Goal: Navigation & Orientation: Find specific page/section

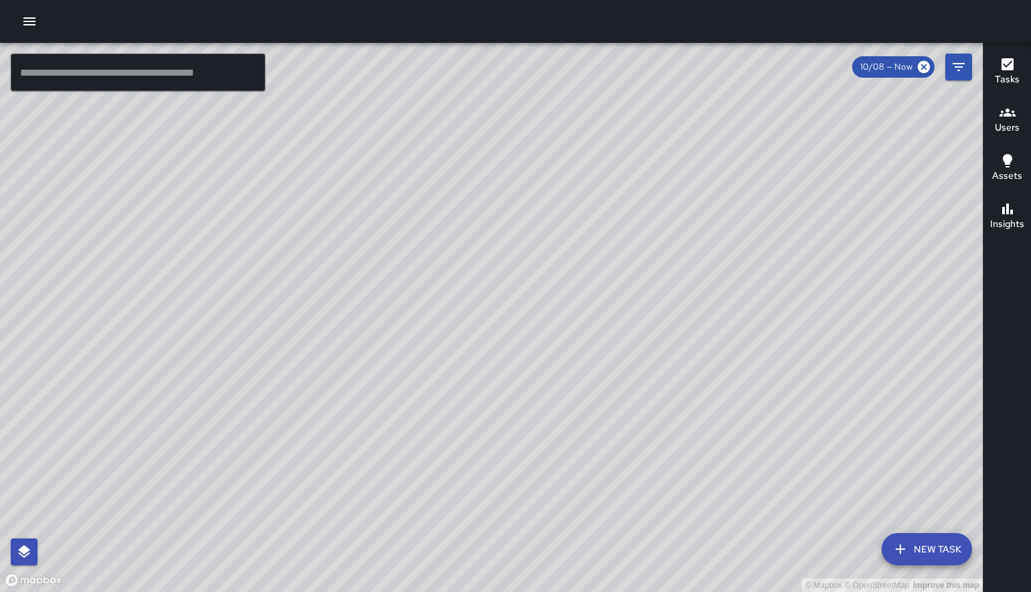
click at [27, 23] on icon "button" at bounding box center [29, 21] width 16 height 16
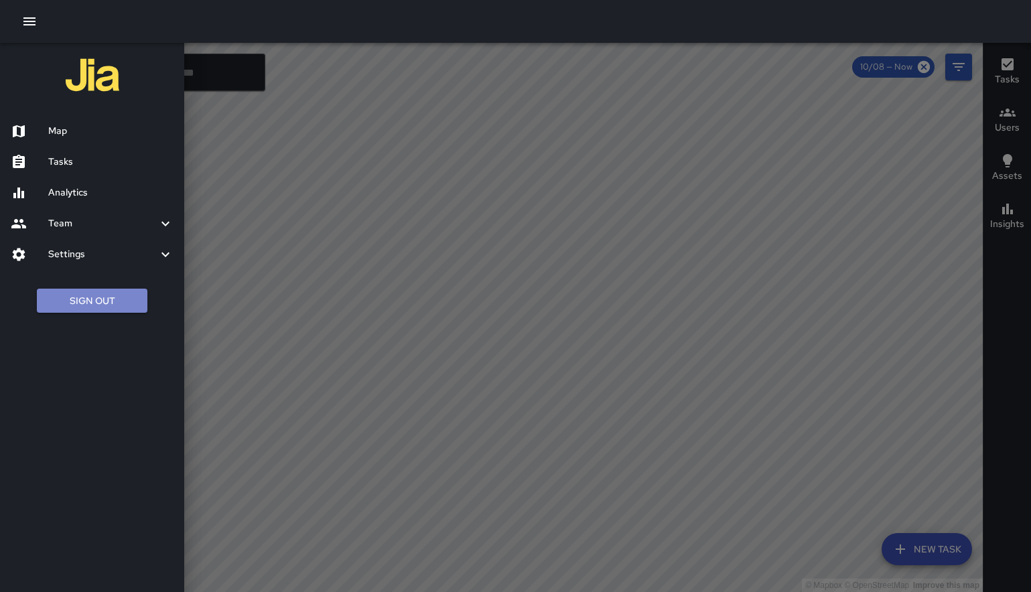
click at [54, 305] on button "Sign Out" at bounding box center [92, 301] width 111 height 25
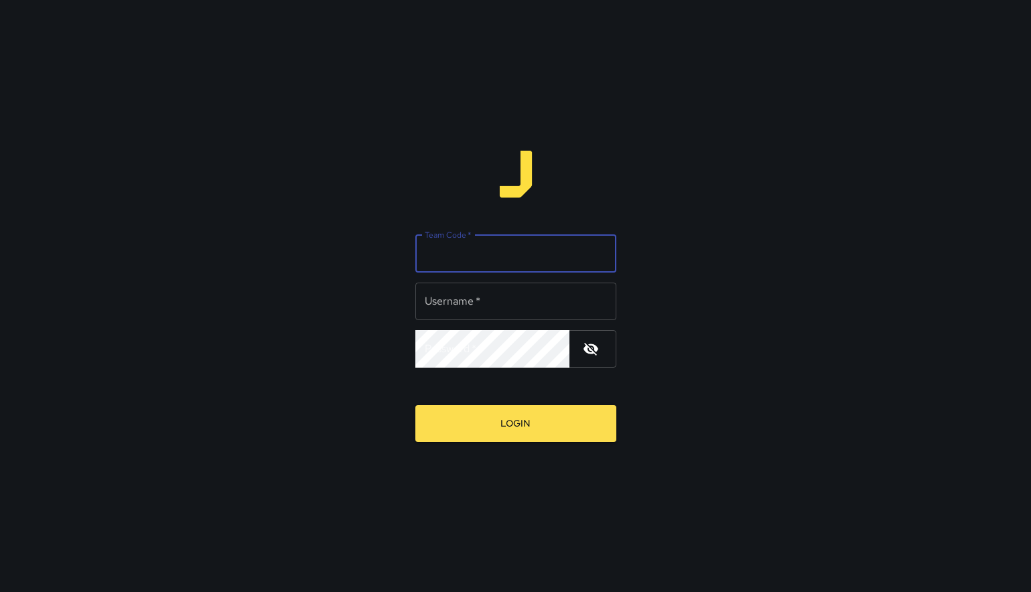
click at [477, 261] on input "Team Code   *" at bounding box center [515, 254] width 201 height 38
type input "******"
click at [495, 302] on input "Username   *" at bounding box center [515, 302] width 201 height 38
type input "******"
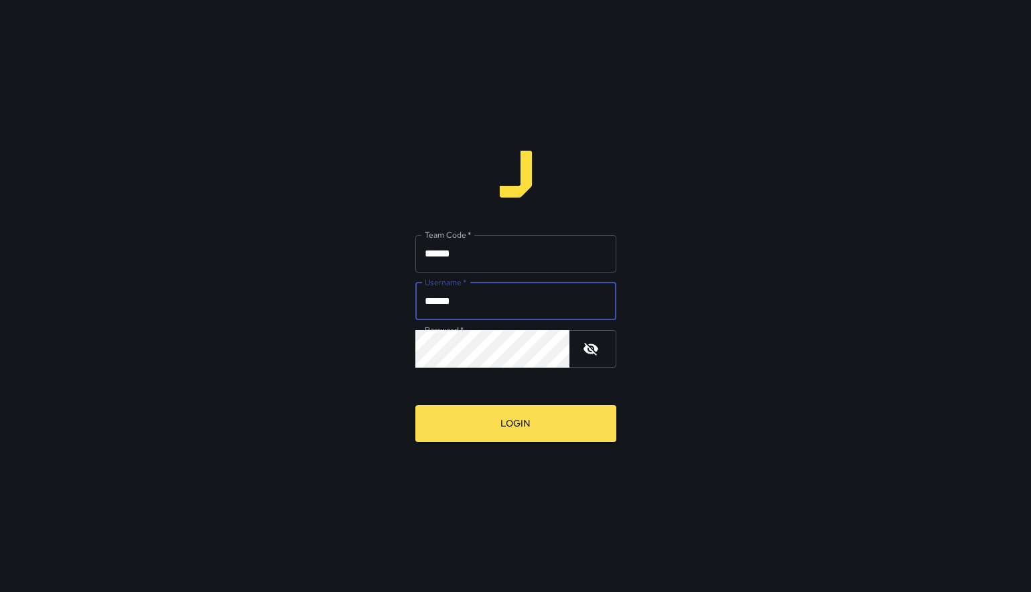
click at [533, 438] on button "Login" at bounding box center [515, 423] width 201 height 37
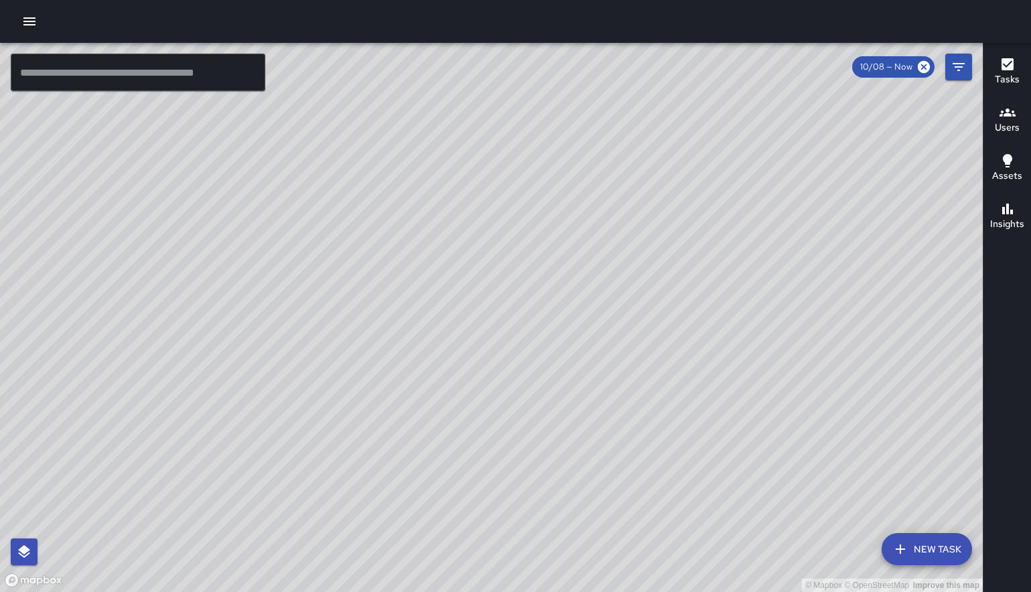
click at [998, 115] on div "Users" at bounding box center [1007, 120] width 25 height 31
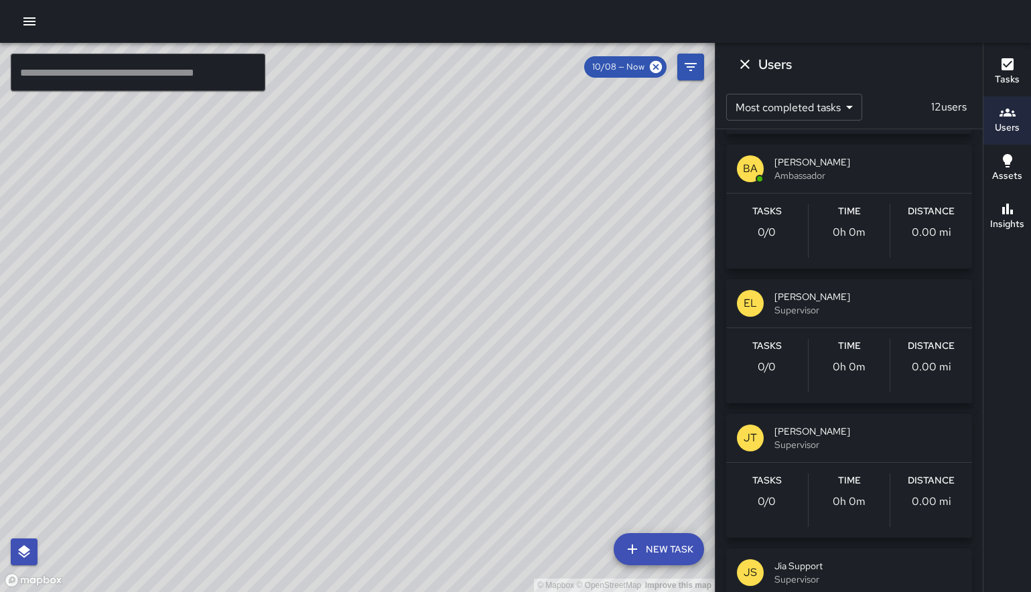
scroll to position [1033, 0]
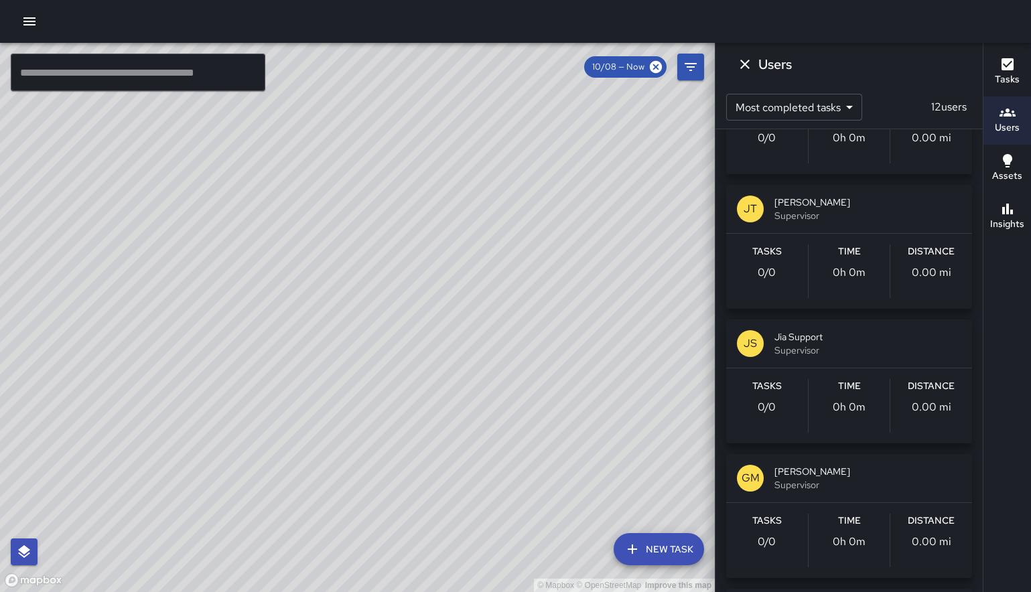
click at [832, 188] on div "[PERSON_NAME] Supervisor" at bounding box center [849, 209] width 246 height 48
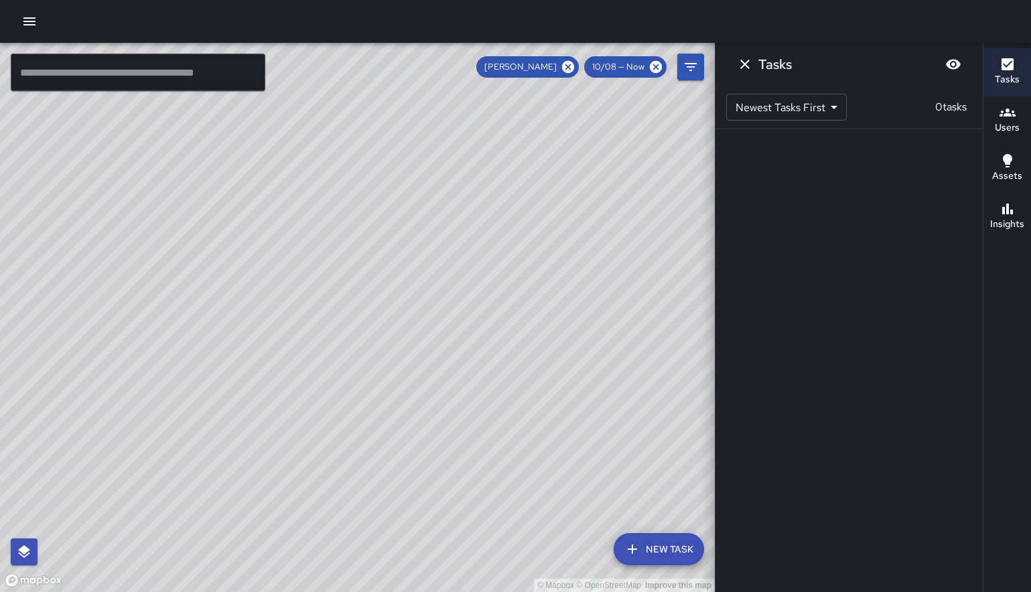
scroll to position [0, 0]
click at [693, 68] on icon "Filters" at bounding box center [691, 67] width 16 height 16
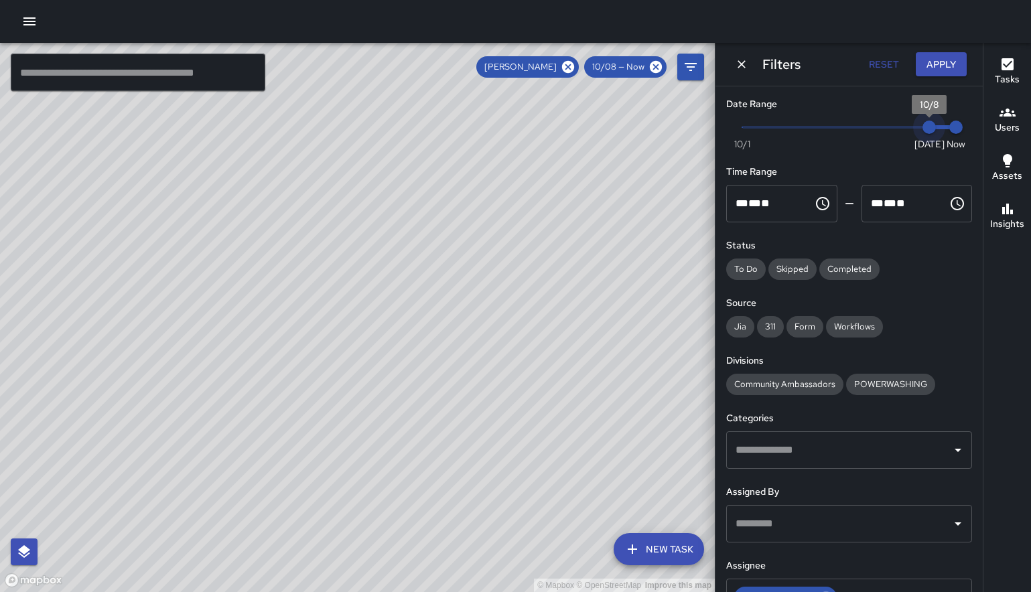
type input "*"
drag, startPoint x: 914, startPoint y: 127, endPoint x: 730, endPoint y: 124, distance: 184.3
click at [736, 124] on span "10/1" at bounding box center [742, 127] width 13 height 13
drag, startPoint x: 505, startPoint y: 535, endPoint x: 483, endPoint y: 396, distance: 141.0
click at [483, 396] on div "© Mapbox © OpenStreetMap Improve this map" at bounding box center [357, 318] width 715 height 550
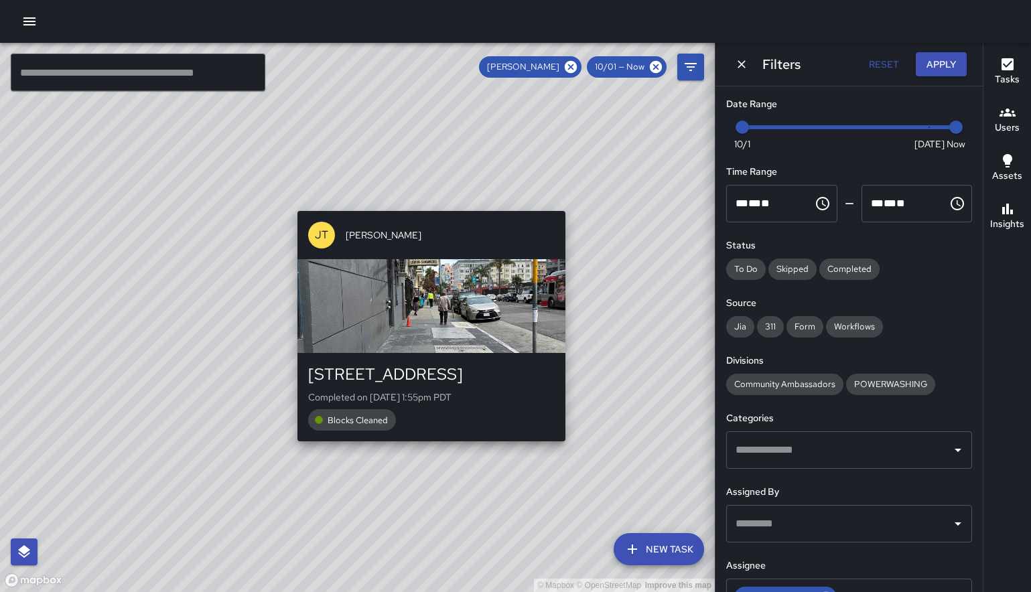
click at [426, 449] on div "© Mapbox © OpenStreetMap Improve this map [PERSON_NAME] [STREET_ADDRESS][PERSON…" at bounding box center [357, 318] width 715 height 550
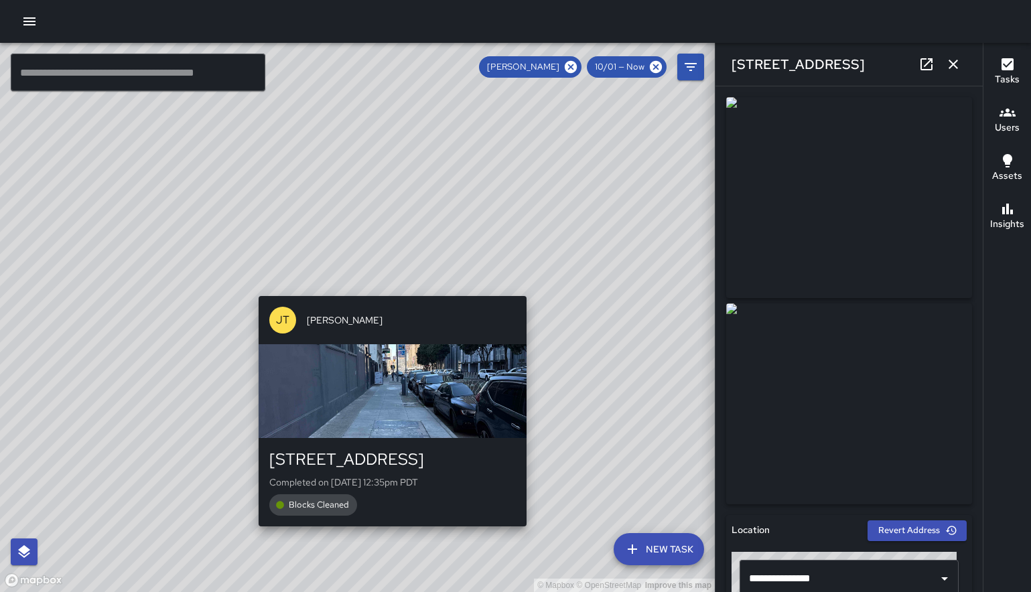
click at [388, 535] on div "© Mapbox © OpenStreetMap Improve this map [PERSON_NAME] [STREET_ADDRESS][PERSON…" at bounding box center [357, 318] width 715 height 550
type input "**********"
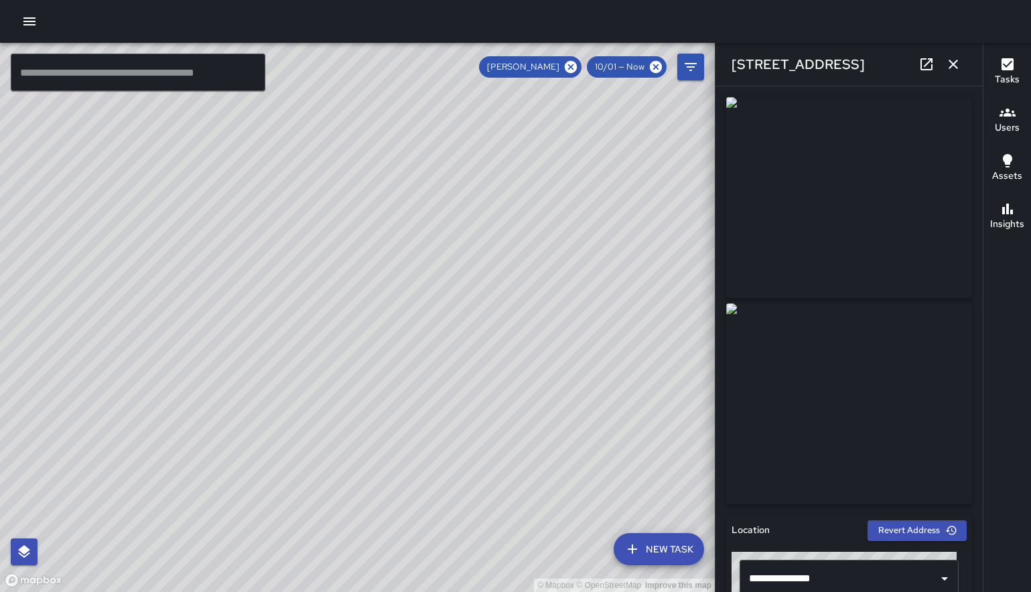
drag, startPoint x: 274, startPoint y: 308, endPoint x: 535, endPoint y: 652, distance: 431.8
click at [535, 592] on html "© Mapbox © OpenStreetMap Improve this map ​ New Task [PERSON_NAME] 10/01 — Now …" at bounding box center [515, 296] width 1031 height 592
drag, startPoint x: 468, startPoint y: 332, endPoint x: 535, endPoint y: 652, distance: 327.3
click at [535, 592] on html "© Mapbox © OpenStreetMap Improve this map ​ New Task [PERSON_NAME] 10/01 — Now …" at bounding box center [515, 296] width 1031 height 592
drag, startPoint x: 483, startPoint y: 324, endPoint x: 503, endPoint y: 603, distance: 279.5
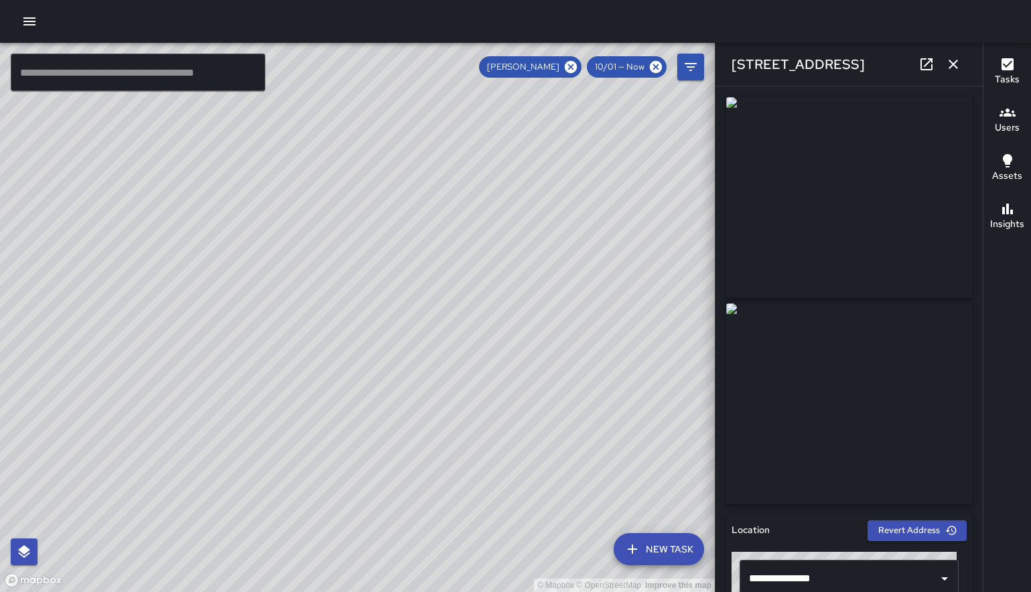
click at [503, 592] on html "© Mapbox © OpenStreetMap Improve this map ​ New Task [PERSON_NAME] 10/01 — Now …" at bounding box center [515, 296] width 1031 height 592
drag, startPoint x: 435, startPoint y: 414, endPoint x: 558, endPoint y: 455, distance: 129.9
click at [558, 455] on div "© Mapbox © OpenStreetMap Improve this map" at bounding box center [357, 318] width 715 height 550
drag, startPoint x: 339, startPoint y: 321, endPoint x: 397, endPoint y: 538, distance: 224.8
click at [397, 538] on div "© Mapbox © OpenStreetMap Improve this map" at bounding box center [357, 318] width 715 height 550
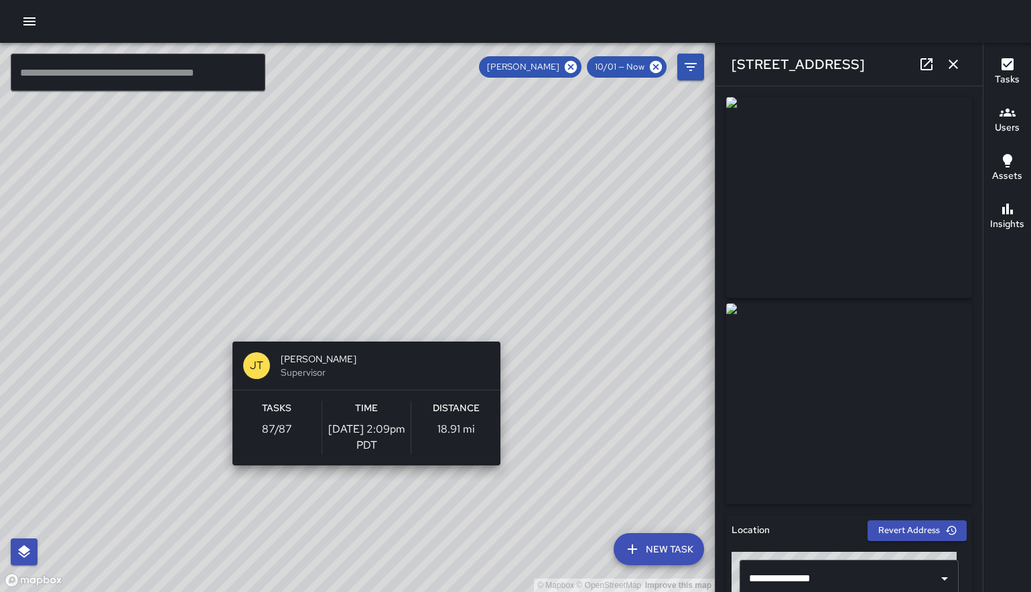
click at [506, 334] on div "© Mapbox © OpenStreetMap Improve this map [PERSON_NAME] Supervisor Tasks 87 / 8…" at bounding box center [357, 318] width 715 height 550
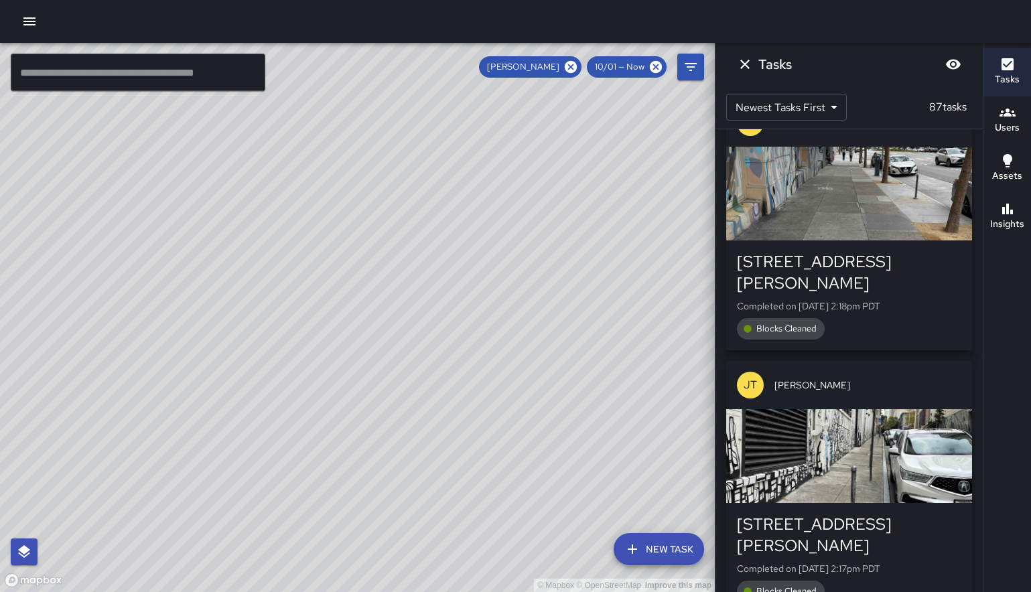
scroll to position [14381, 0]
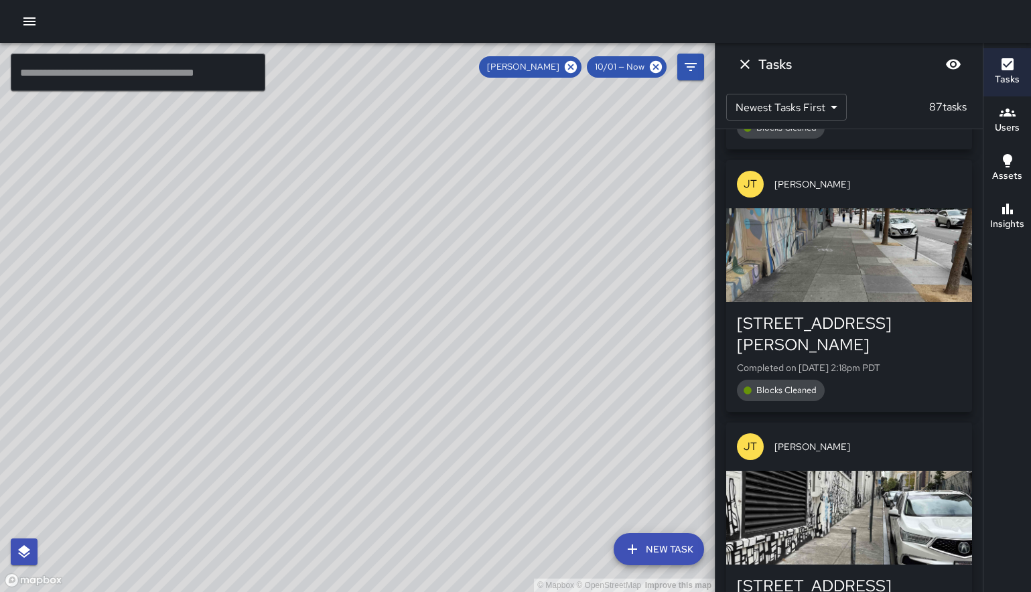
click at [745, 66] on icon "Dismiss" at bounding box center [745, 64] width 16 height 16
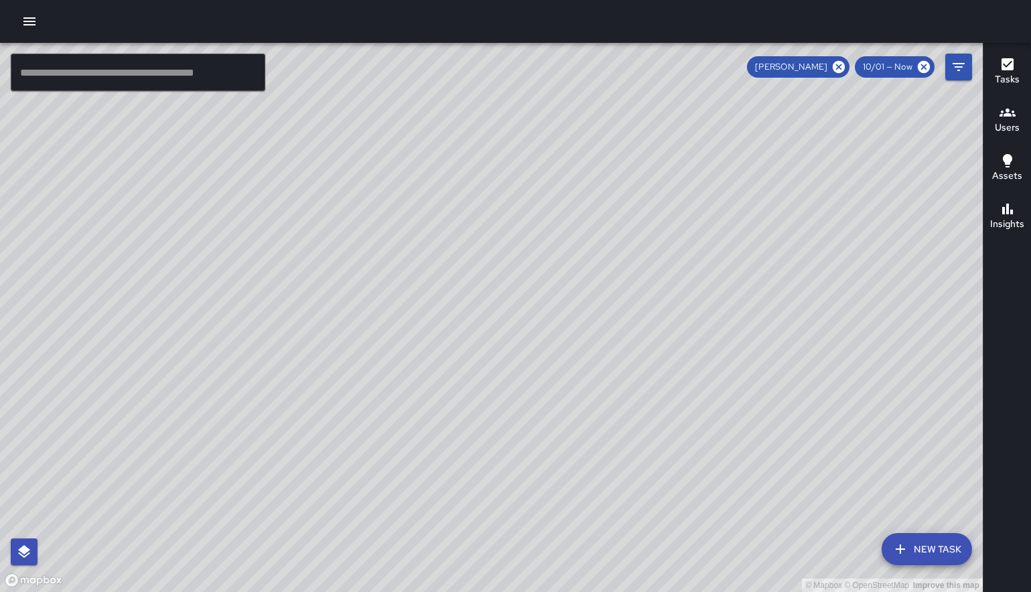
drag, startPoint x: 690, startPoint y: 155, endPoint x: 702, endPoint y: 330, distance: 175.9
click at [702, 330] on div "© Mapbox © OpenStreetMap Improve this map" at bounding box center [491, 318] width 983 height 550
click at [41, 10] on div at bounding box center [515, 21] width 1031 height 43
click at [32, 17] on icon "button" at bounding box center [29, 21] width 12 height 8
